Goal: Task Accomplishment & Management: Manage account settings

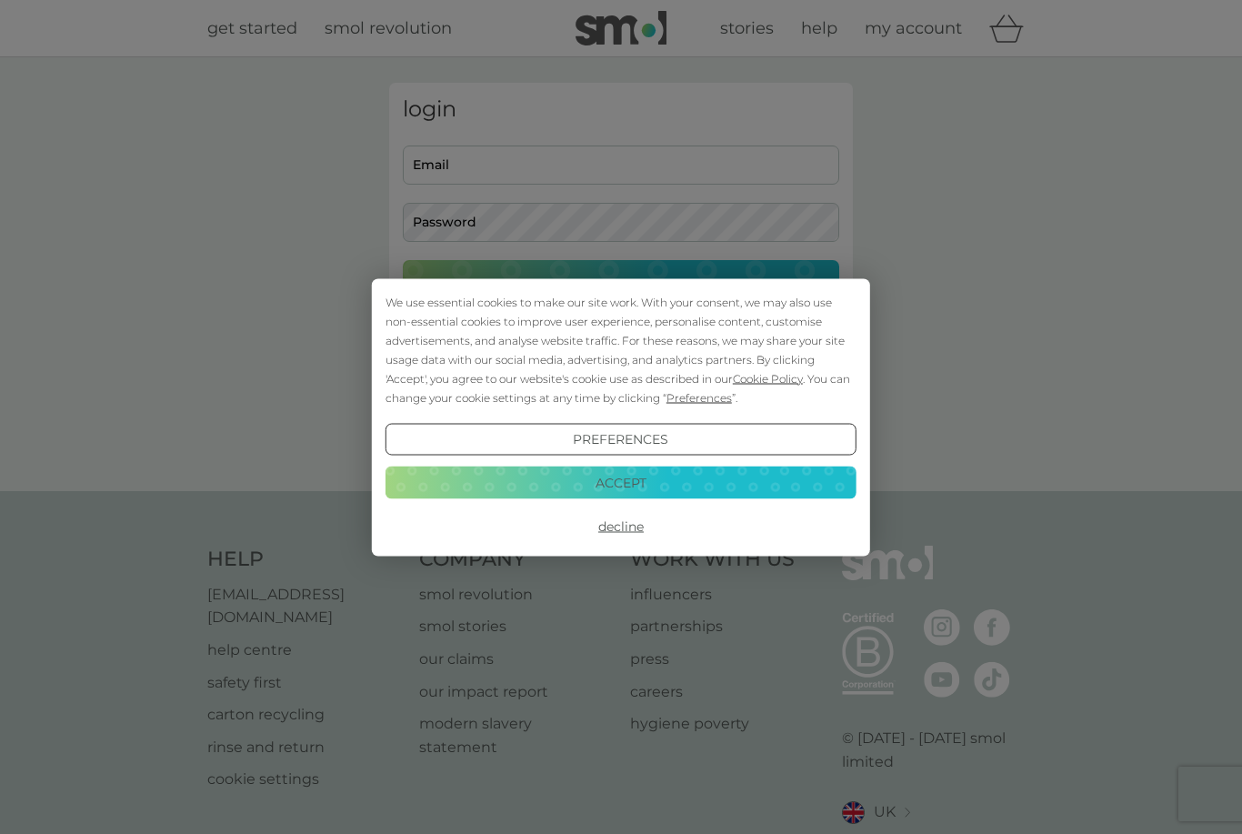
click at [678, 489] on button "Accept" at bounding box center [620, 482] width 471 height 33
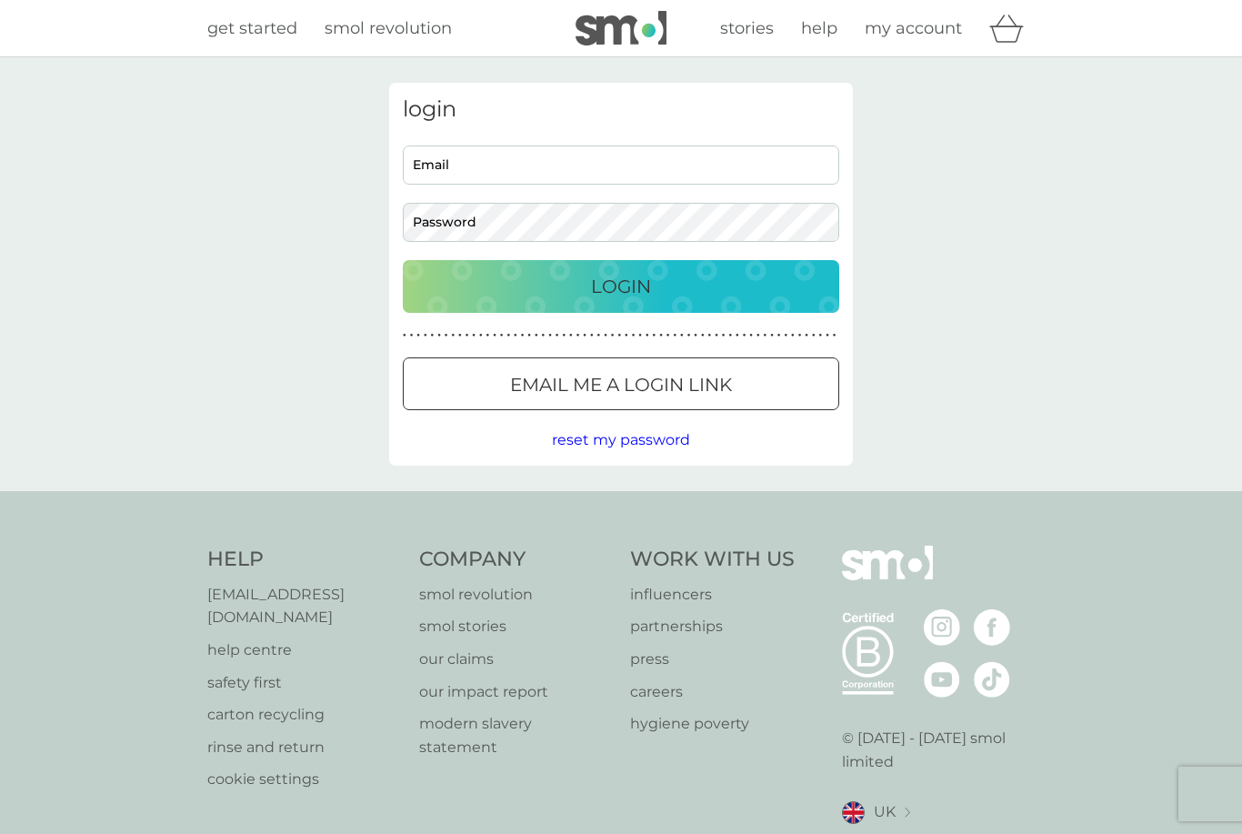
click at [609, 151] on input "Email" at bounding box center [621, 164] width 436 height 39
type input "[EMAIL_ADDRESS][DOMAIN_NAME]"
click at [621, 285] on button "Login" at bounding box center [621, 286] width 436 height 53
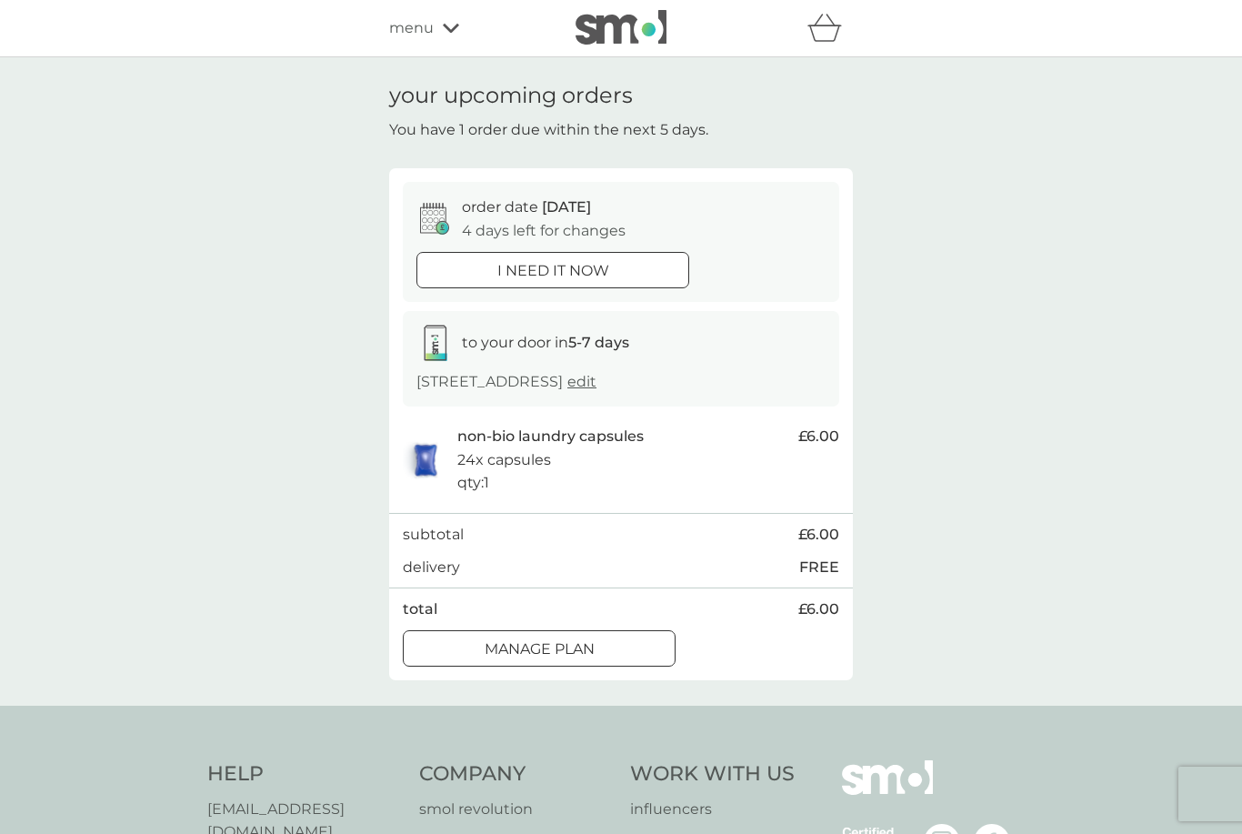
click at [642, 661] on div "Manage plan" at bounding box center [539, 649] width 271 height 24
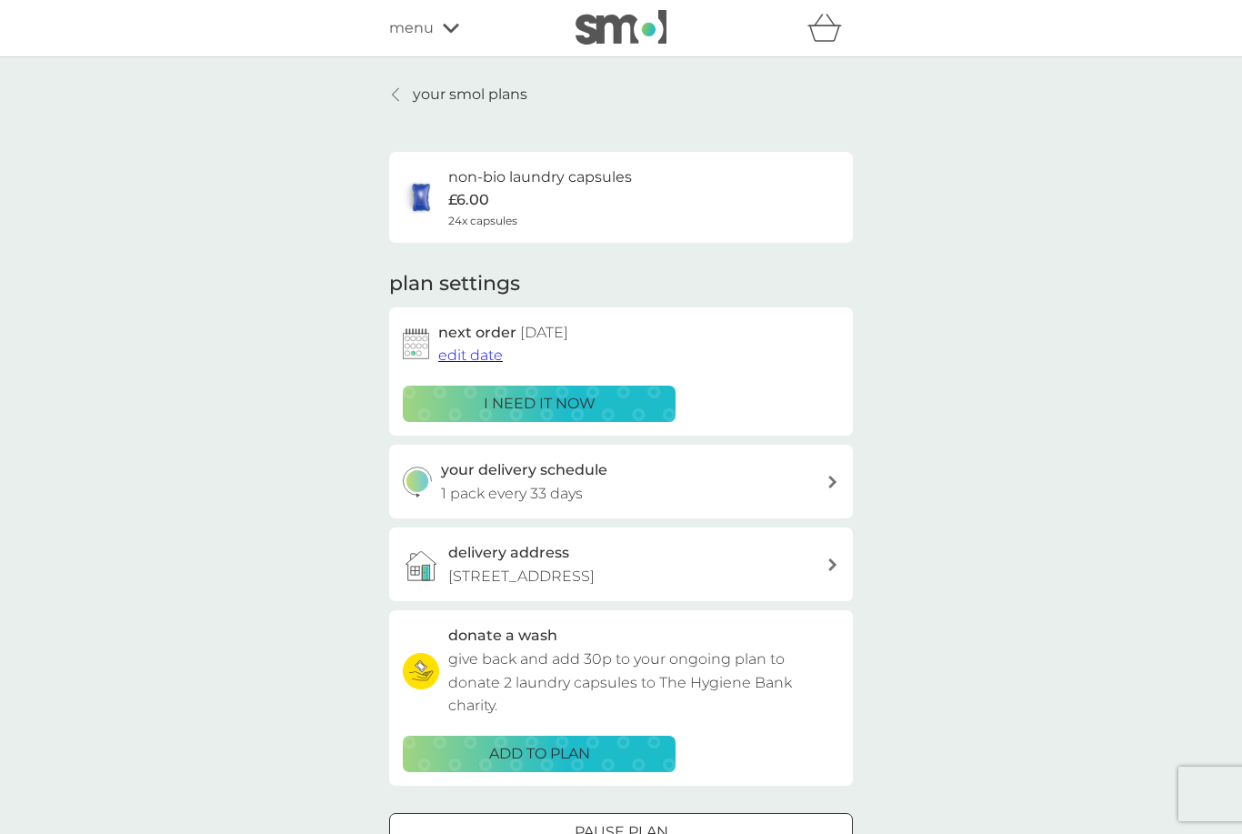
click at [465, 351] on span "edit date" at bounding box center [470, 354] width 65 height 17
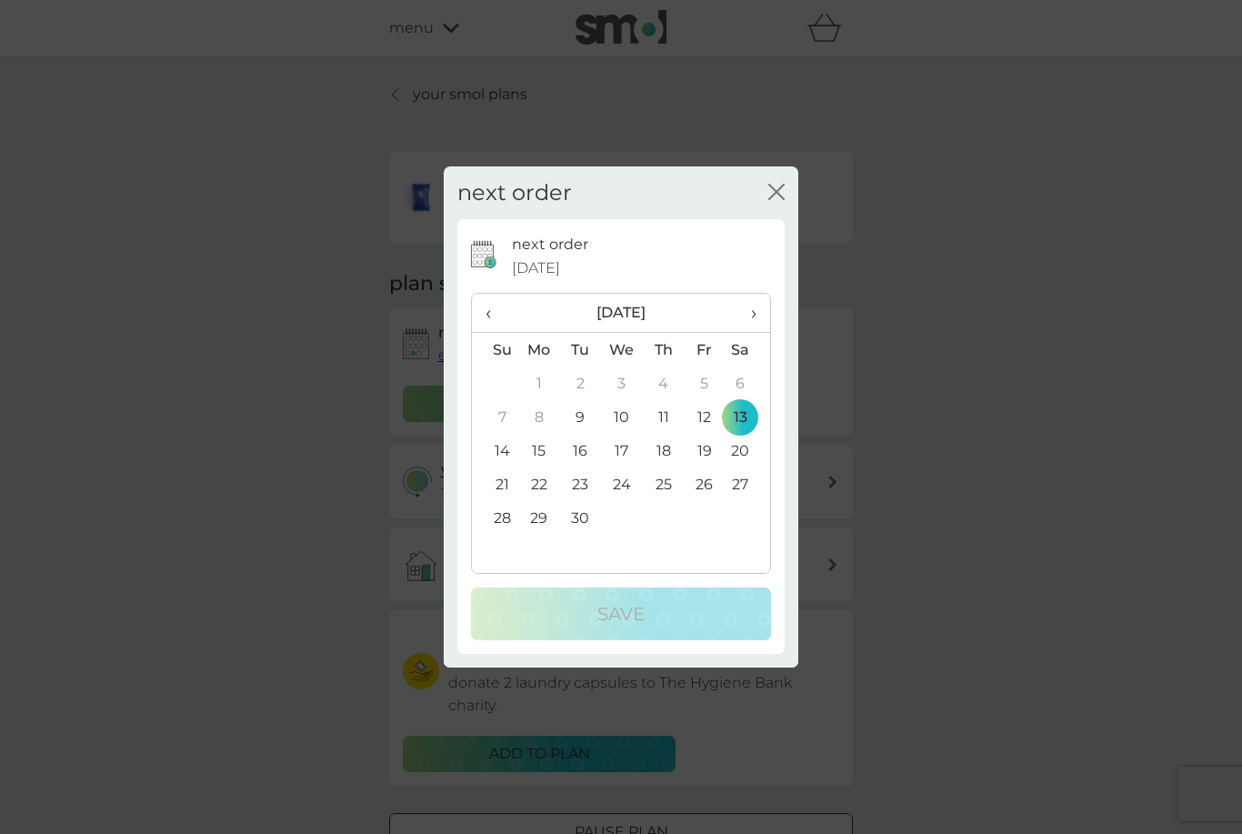
click at [746, 316] on span "›" at bounding box center [747, 313] width 18 height 38
click at [750, 315] on span "›" at bounding box center [747, 313] width 18 height 38
click at [507, 554] on td "30" at bounding box center [495, 551] width 46 height 34
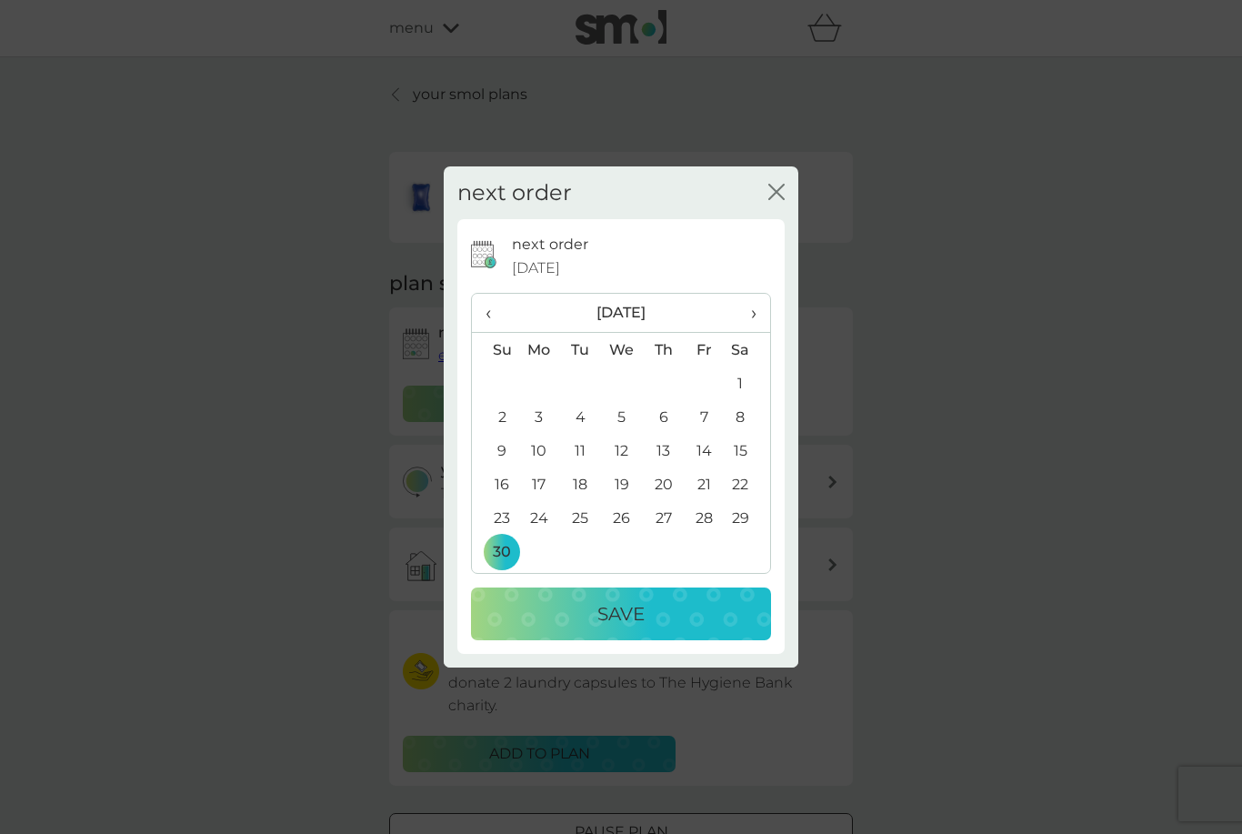
click at [665, 616] on div "Save" at bounding box center [621, 613] width 264 height 29
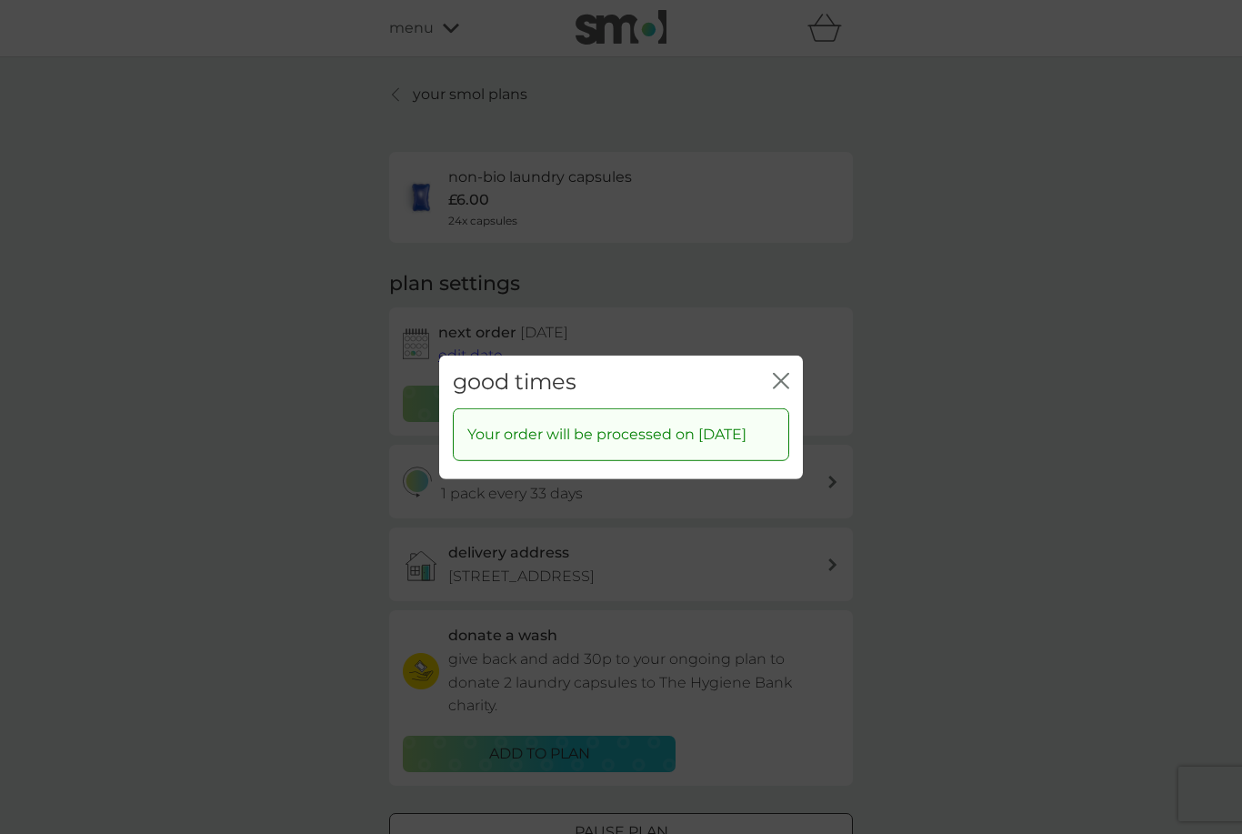
click at [774, 380] on button "close" at bounding box center [781, 381] width 16 height 19
